Goal: Information Seeking & Learning: Learn about a topic

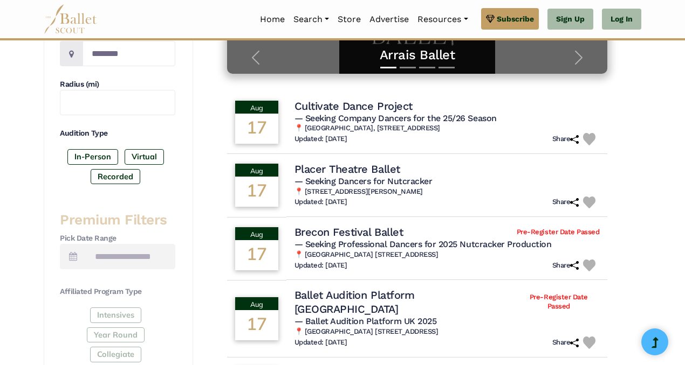
scroll to position [272, 0]
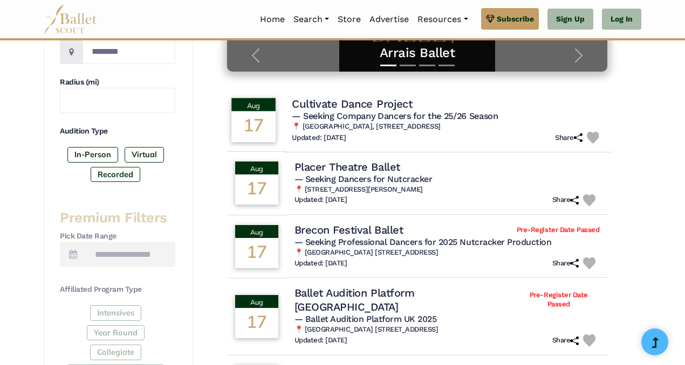
click at [279, 128] on td "Aug 17" at bounding box center [253, 120] width 60 height 65
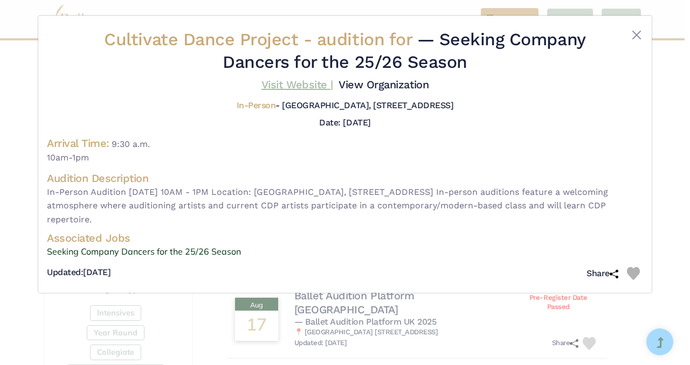
click at [315, 88] on link "Visit Website |" at bounding box center [297, 84] width 72 height 13
click at [271, 36] on span "Cultivate Dance Project - audition for" at bounding box center [260, 39] width 313 height 20
drag, startPoint x: 638, startPoint y: 46, endPoint x: 636, endPoint y: 40, distance: 5.8
click at [636, 40] on div at bounding box center [618, 53] width 50 height 49
click at [636, 40] on button "Close" at bounding box center [636, 35] width 13 height 13
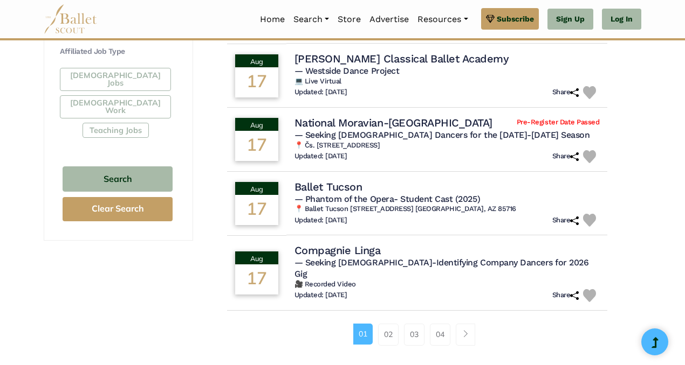
scroll to position [653, 0]
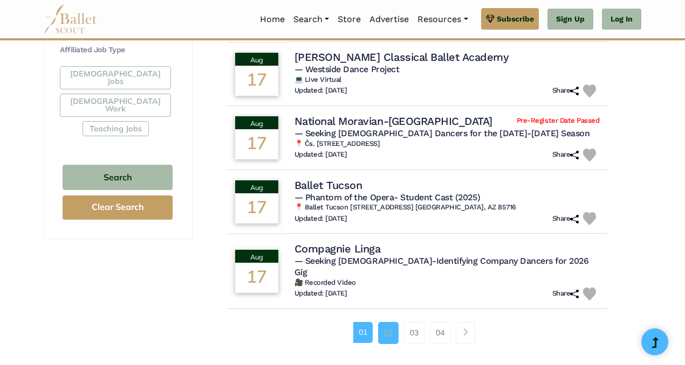
click at [389, 322] on link "02" at bounding box center [388, 333] width 20 height 22
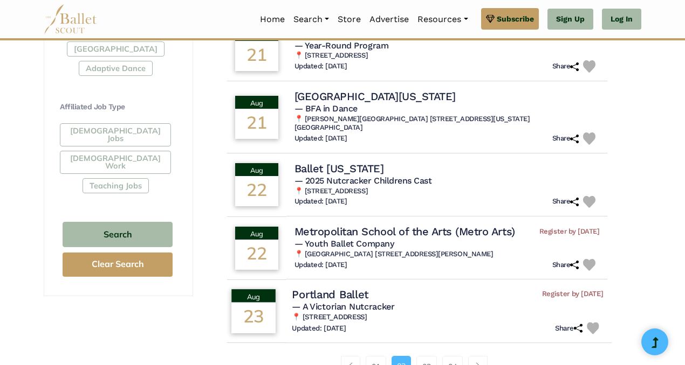
scroll to position [638, 0]
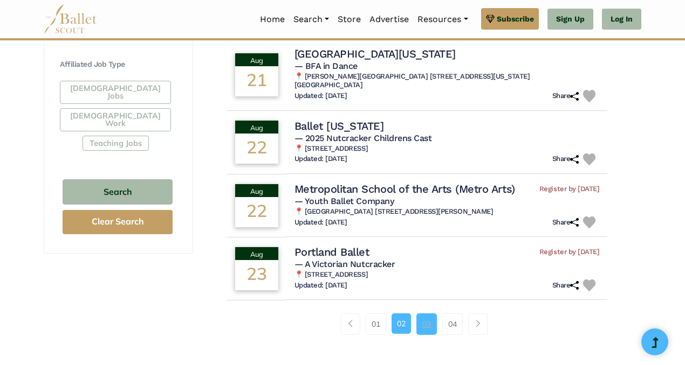
click at [424, 314] on link "03" at bounding box center [426, 325] width 20 height 22
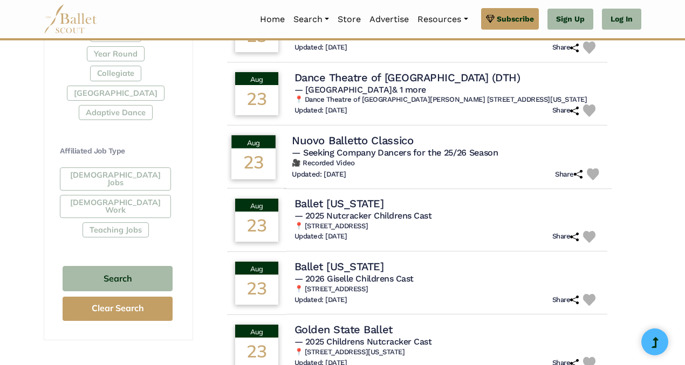
scroll to position [547, 0]
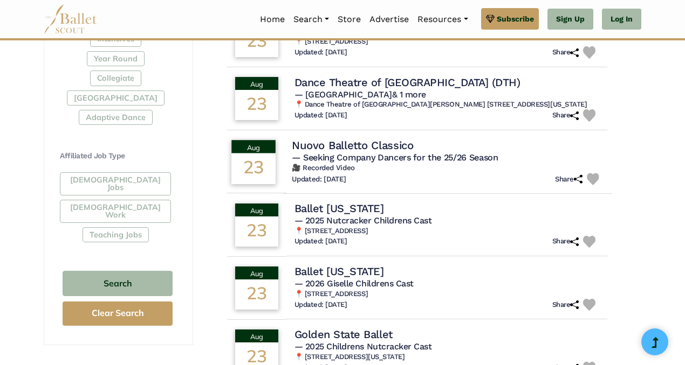
click at [376, 151] on h4 "Nuovo Balletto Classico" at bounding box center [352, 145] width 121 height 15
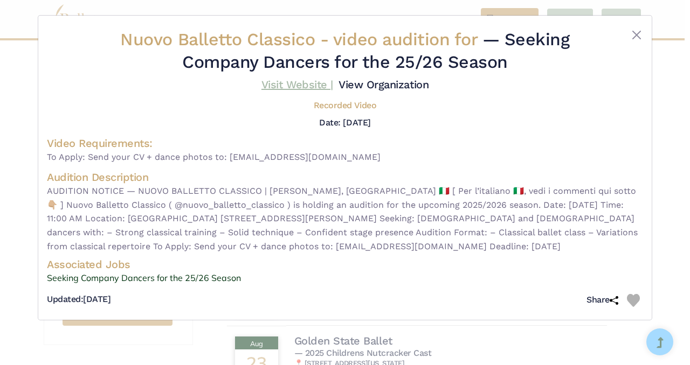
click at [303, 86] on link "Visit Website |" at bounding box center [297, 84] width 72 height 13
click at [634, 29] on button "Close" at bounding box center [636, 35] width 13 height 13
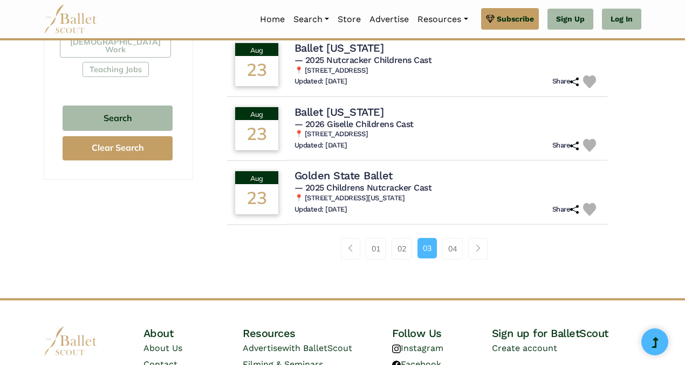
scroll to position [713, 0]
click at [443, 259] on link "04" at bounding box center [452, 249] width 20 height 22
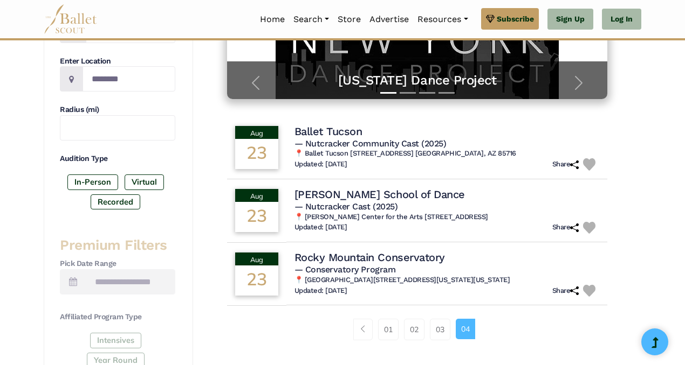
scroll to position [246, 0]
